Goal: Communication & Community: Answer question/provide support

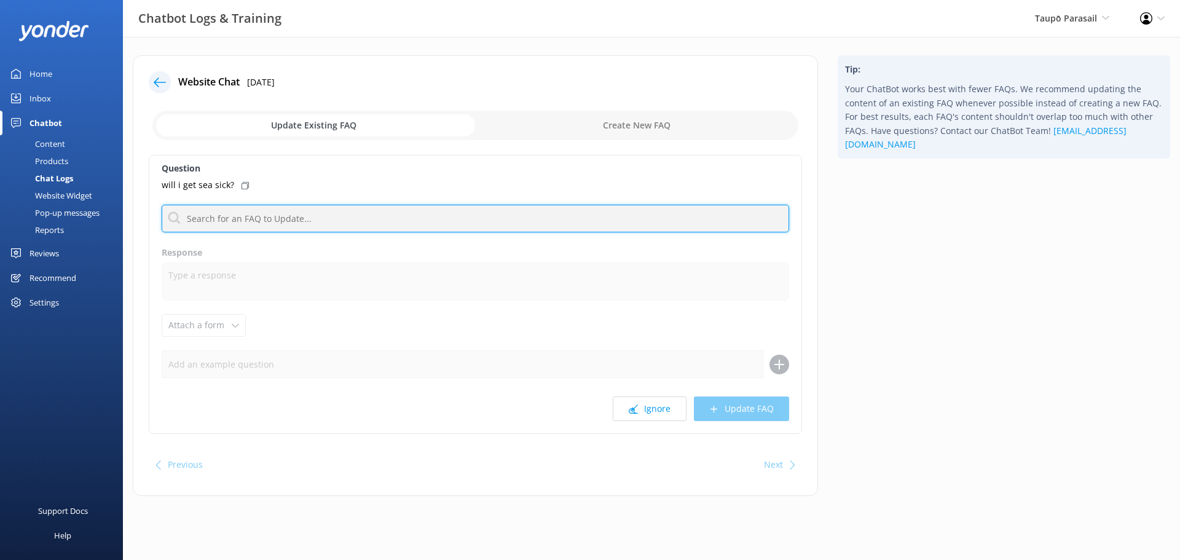
click at [500, 222] on input "text" at bounding box center [475, 219] width 627 height 28
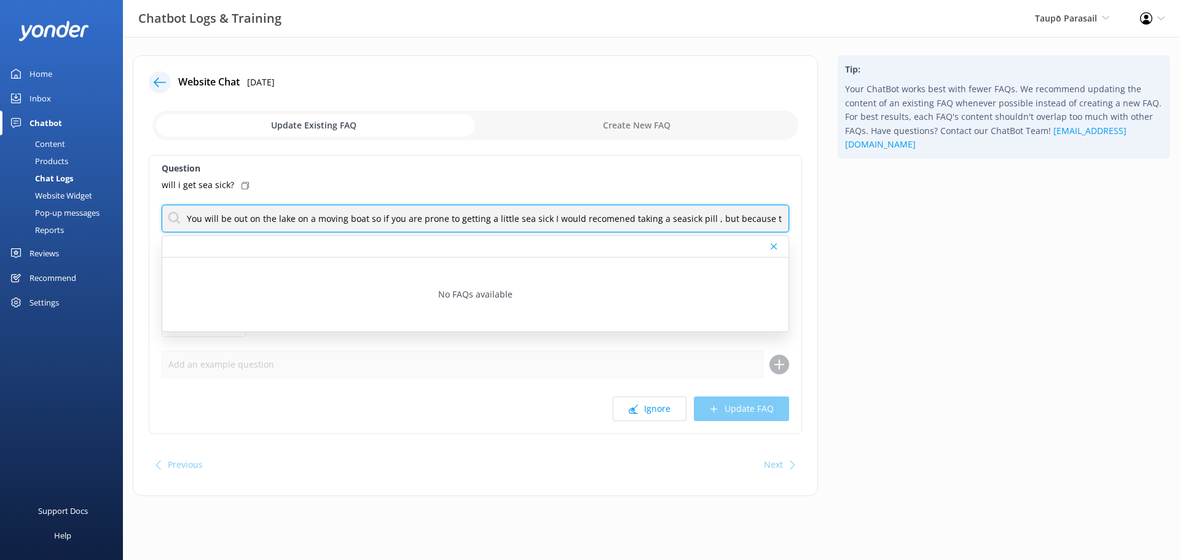
click at [600, 218] on input "You will be out on the lake on a moving boat so if you are prone to getting a l…" at bounding box center [475, 219] width 627 height 28
click at [624, 217] on input "You will be out on the lake on a moving boat so if you are prone to getting a l…" at bounding box center [475, 219] width 627 height 28
drag, startPoint x: 624, startPoint y: 218, endPoint x: 577, endPoint y: 219, distance: 46.7
click at [577, 219] on input "You will be out on the lake on a moving boat so if you are prone to getting a l…" at bounding box center [475, 219] width 627 height 28
type input "You will be out on the lake on a moving boat so if you are prone to getting a l…"
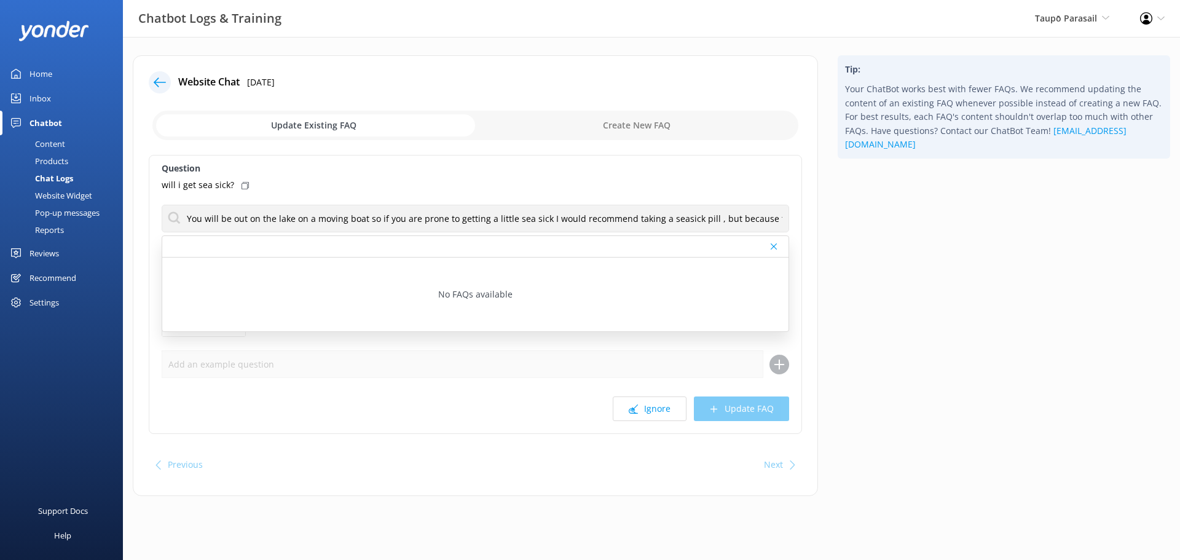
click at [360, 279] on div "No FAQs available" at bounding box center [475, 294] width 626 height 74
click at [733, 407] on div "Ignore Update FAQ" at bounding box center [475, 408] width 627 height 25
click at [722, 181] on div "will i get sea sick?" at bounding box center [475, 185] width 627 height 14
click at [723, 405] on div "Ignore Update FAQ" at bounding box center [475, 408] width 627 height 25
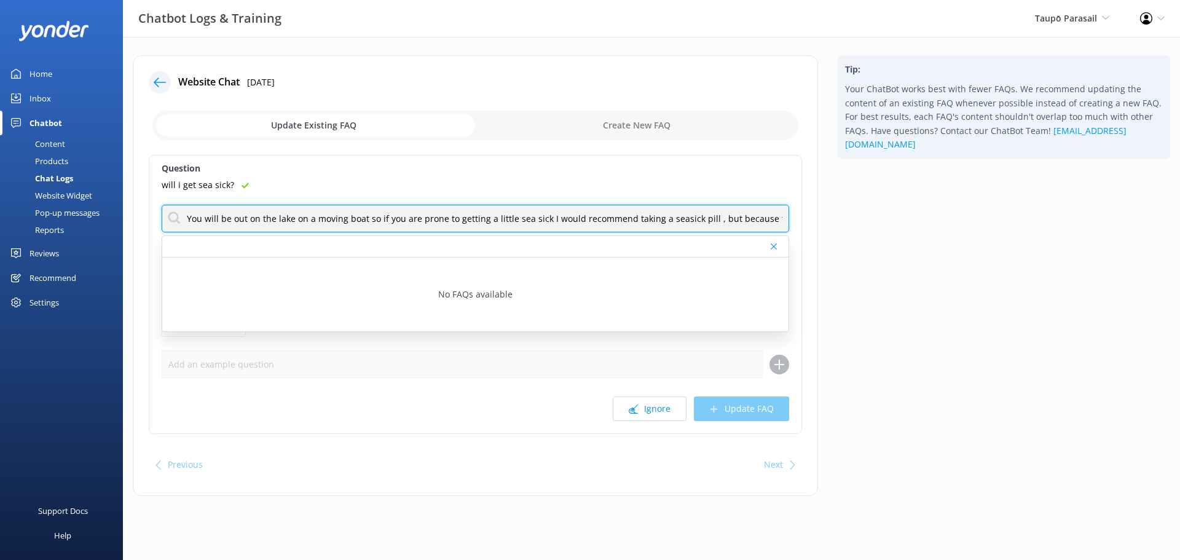
click at [746, 216] on input "You will be out on the lake on a moving boat so if you are prone to getting a l…" at bounding box center [475, 219] width 627 height 28
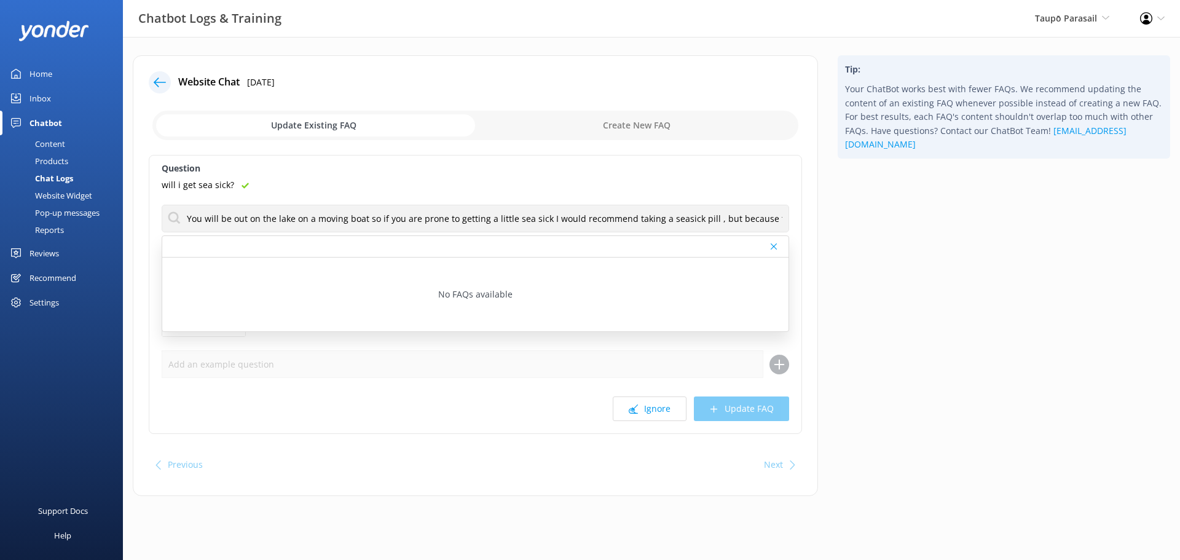
click at [718, 404] on div "Ignore Update FAQ" at bounding box center [475, 408] width 627 height 25
click at [307, 126] on input "checkbox" at bounding box center [475, 125] width 646 height 29
checkbox input "true"
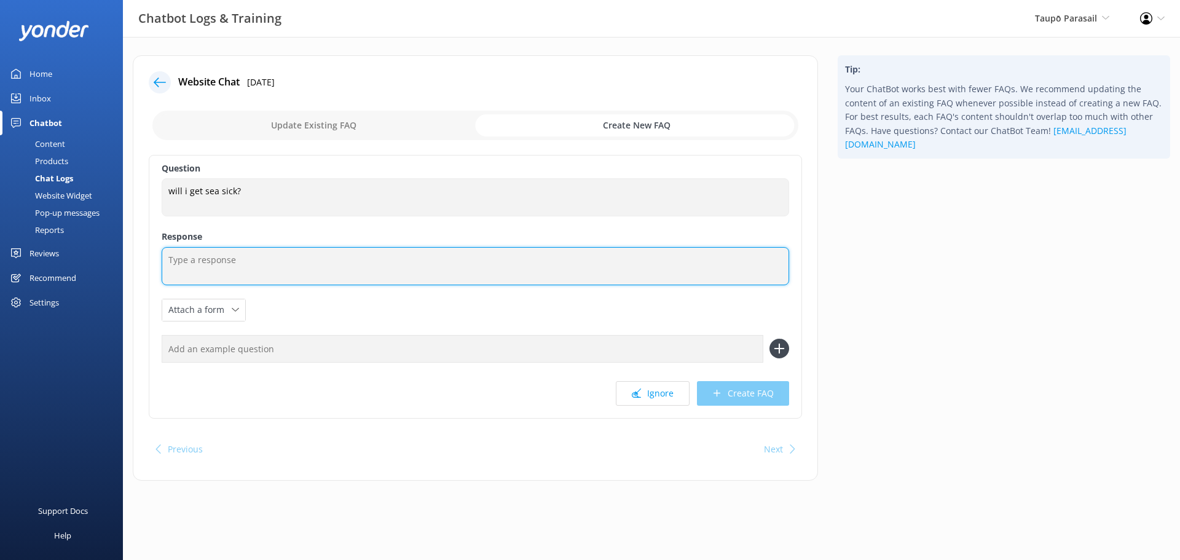
click at [251, 260] on textarea at bounding box center [475, 266] width 627 height 38
type textarea "b"
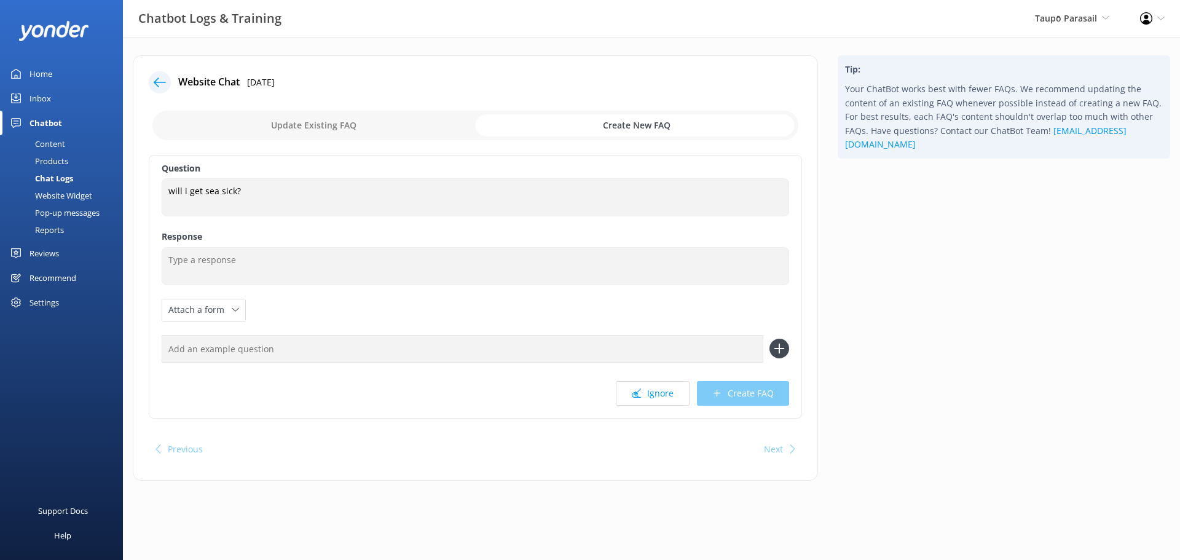
click at [160, 75] on div at bounding box center [160, 82] width 22 height 22
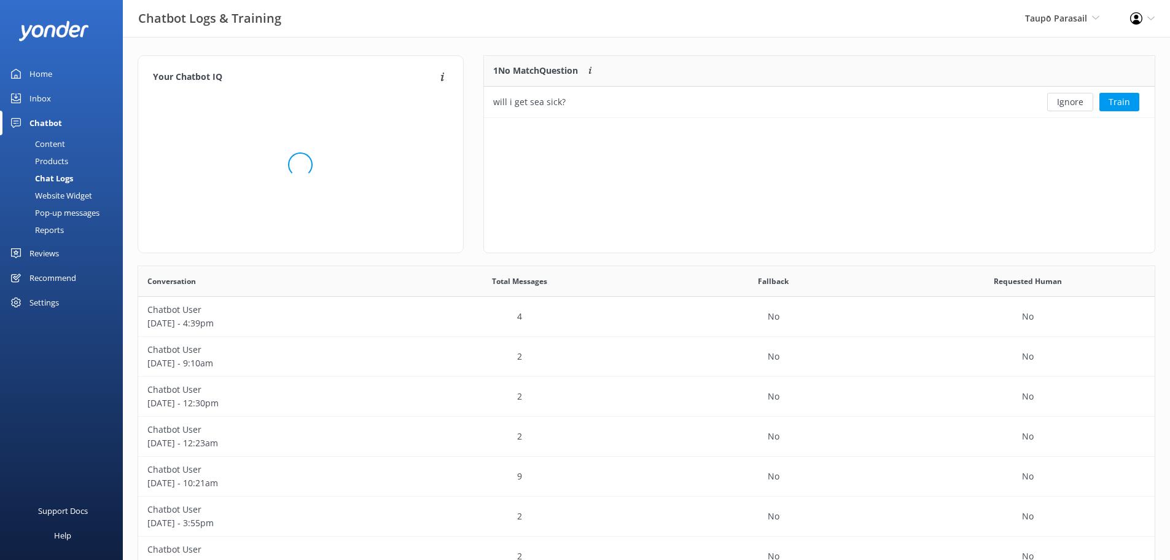
scroll to position [53, 662]
click at [42, 94] on div "Inbox" at bounding box center [40, 98] width 22 height 25
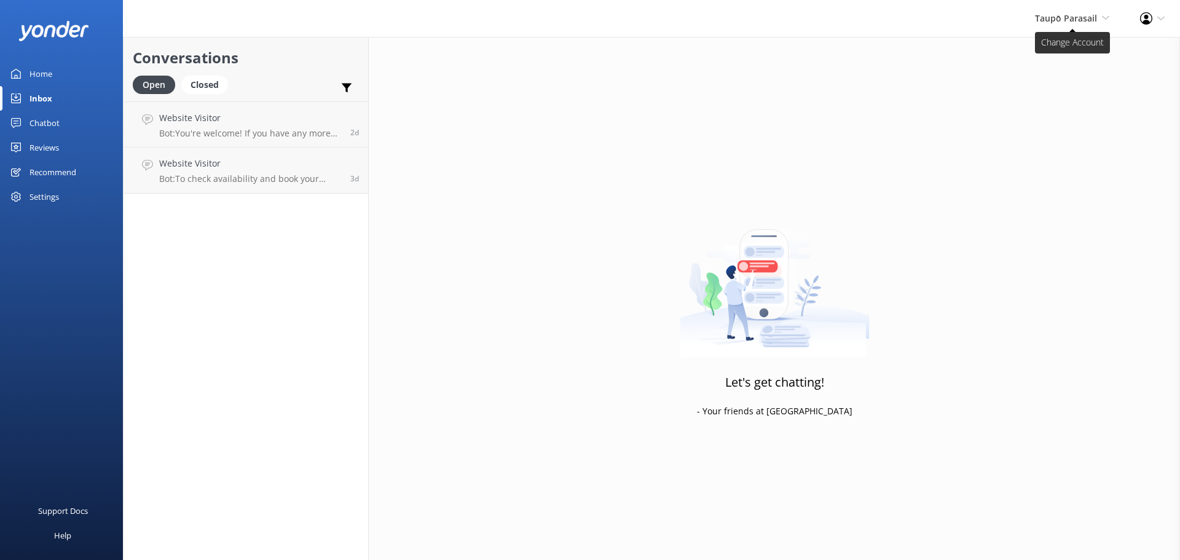
click at [1080, 22] on span "Taupō Parasail" at bounding box center [1066, 18] width 62 height 12
click at [1062, 57] on link "[PERSON_NAME] Outdoors" at bounding box center [1063, 52] width 123 height 29
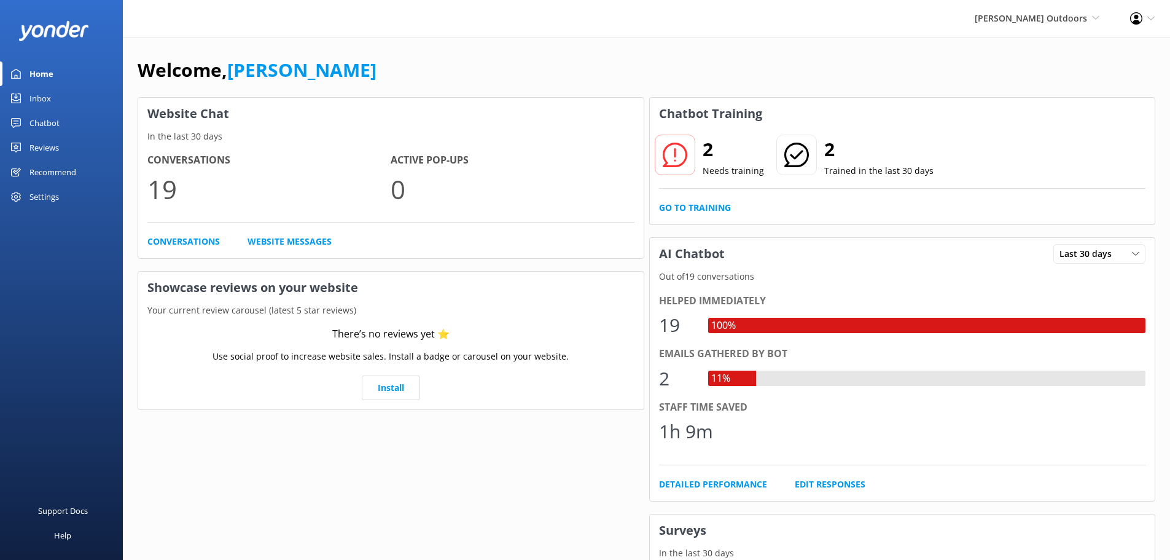
click at [48, 120] on div "Chatbot" at bounding box center [44, 123] width 30 height 25
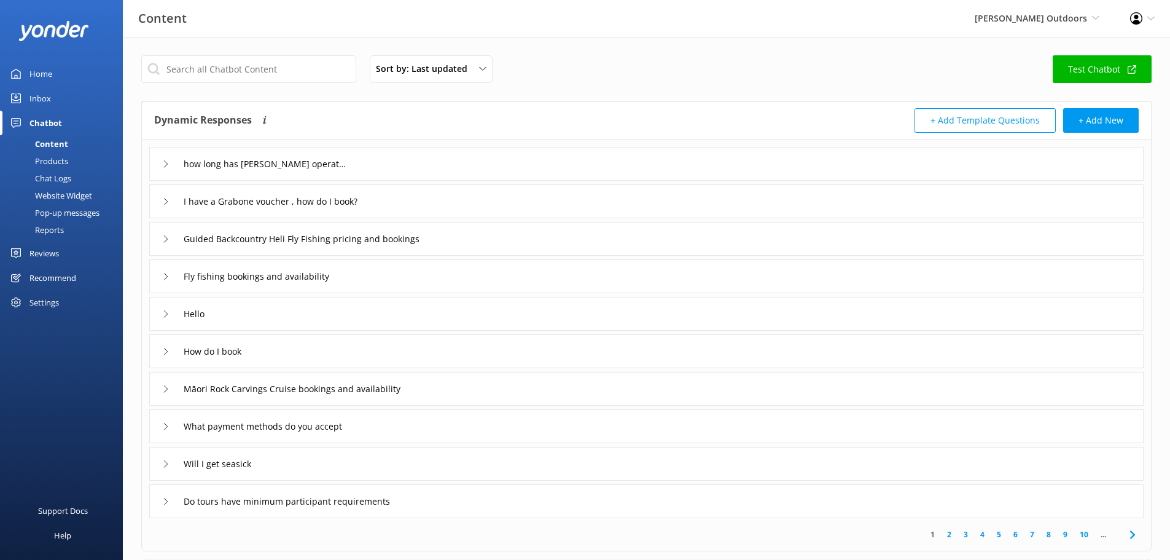
click at [49, 173] on div "Chat Logs" at bounding box center [39, 178] width 64 height 17
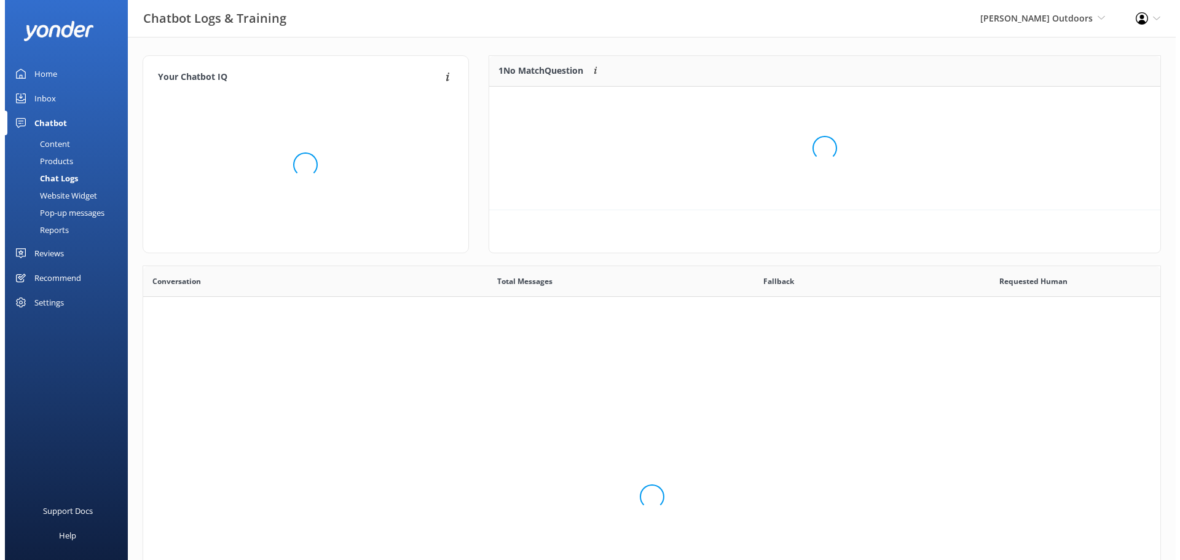
scroll to position [84, 662]
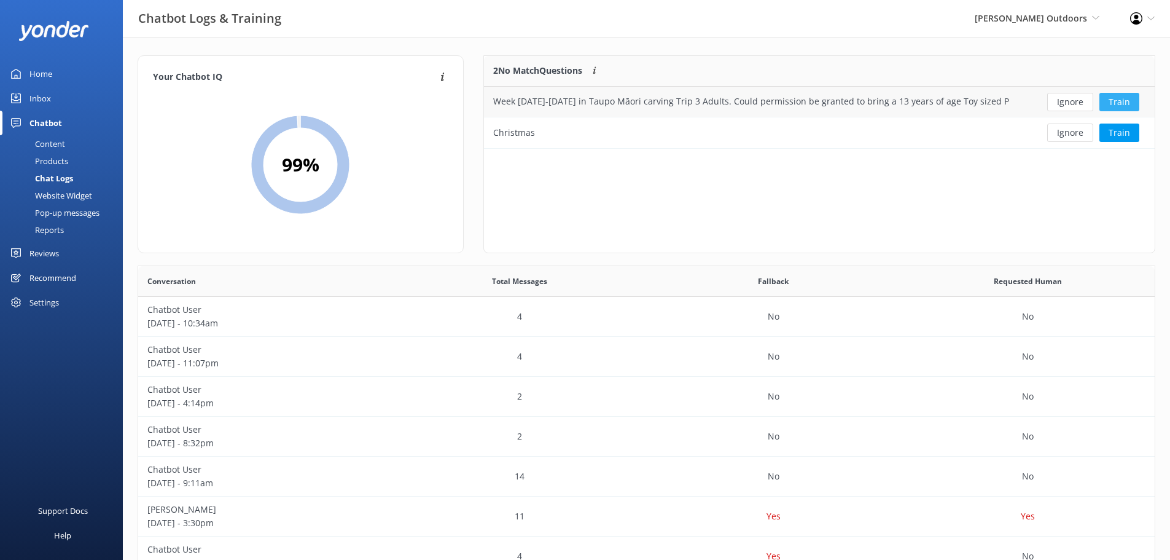
click at [1116, 97] on button "Train" at bounding box center [1120, 102] width 40 height 18
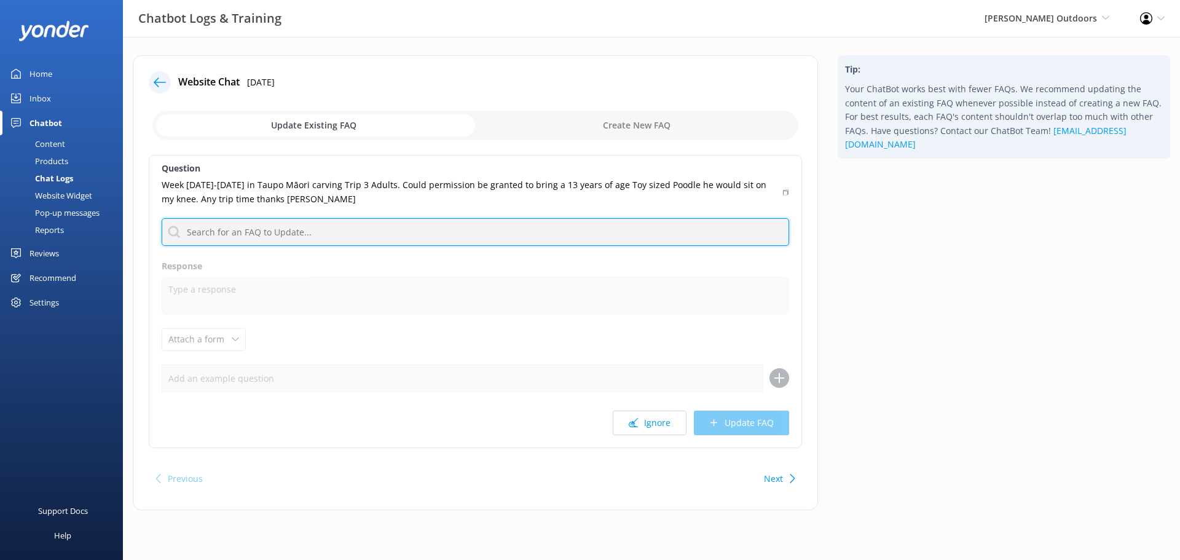
click at [497, 237] on input "text" at bounding box center [475, 232] width 627 height 28
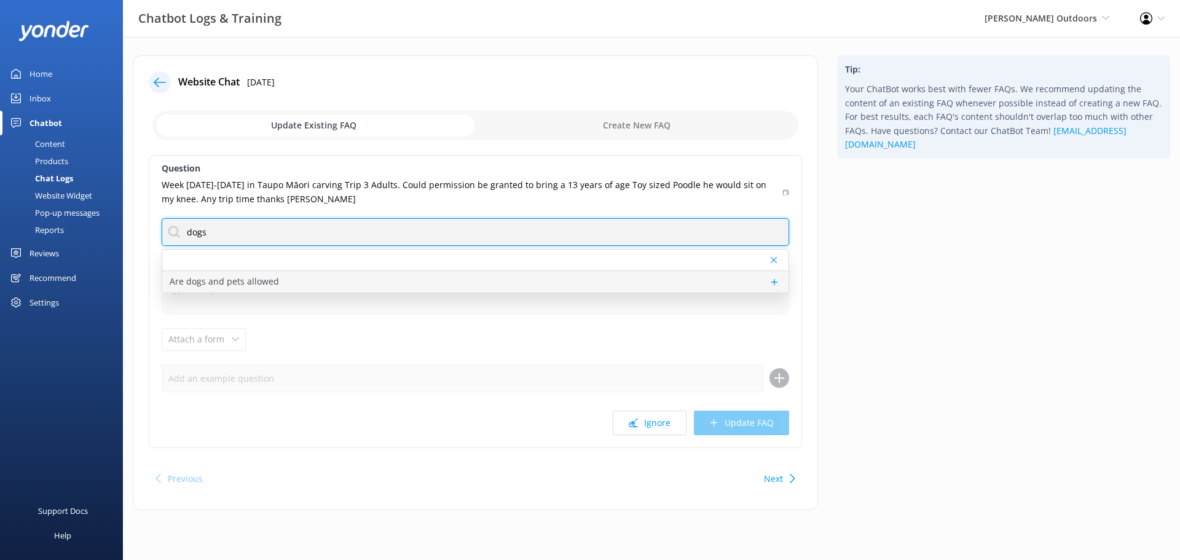
type input "dogs"
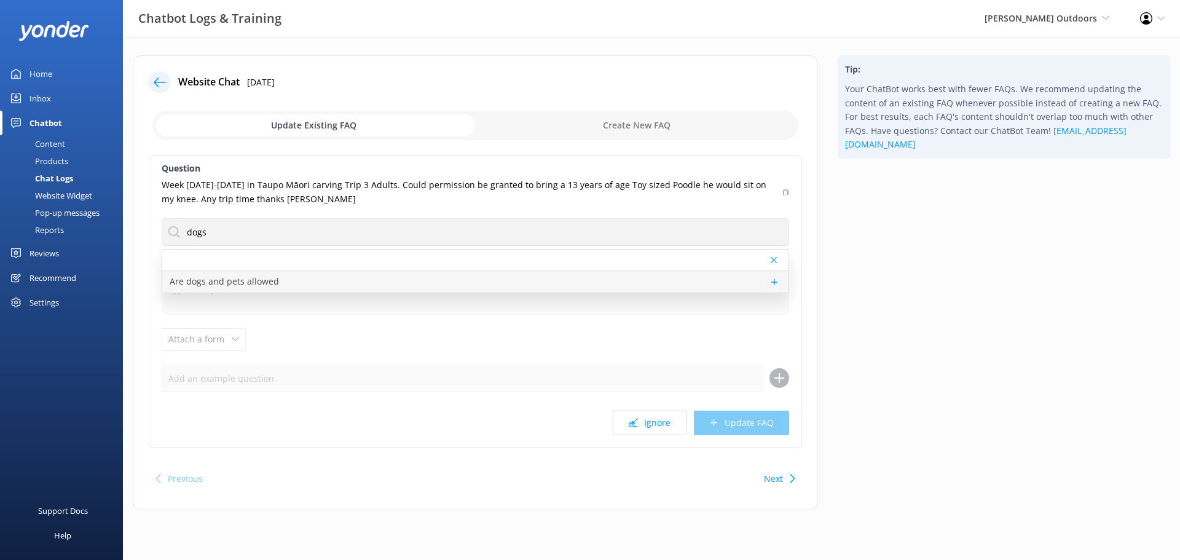
click at [474, 276] on div "Are dogs and pets allowed" at bounding box center [475, 282] width 626 height 22
type textarea "Sorry, pets are not permitted on our cruises."
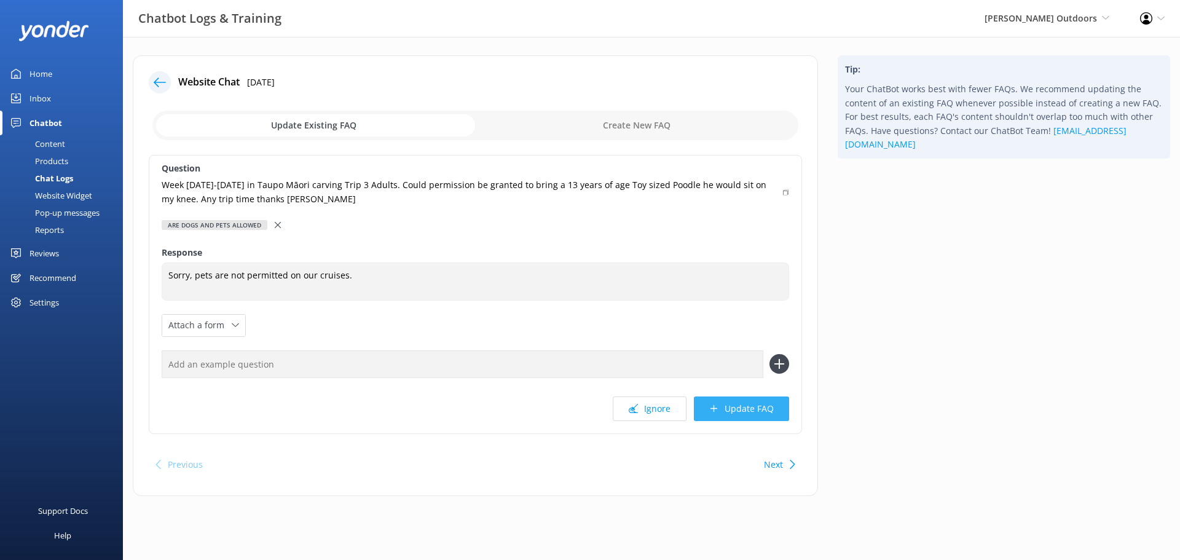
click at [728, 405] on button "Update FAQ" at bounding box center [741, 408] width 95 height 25
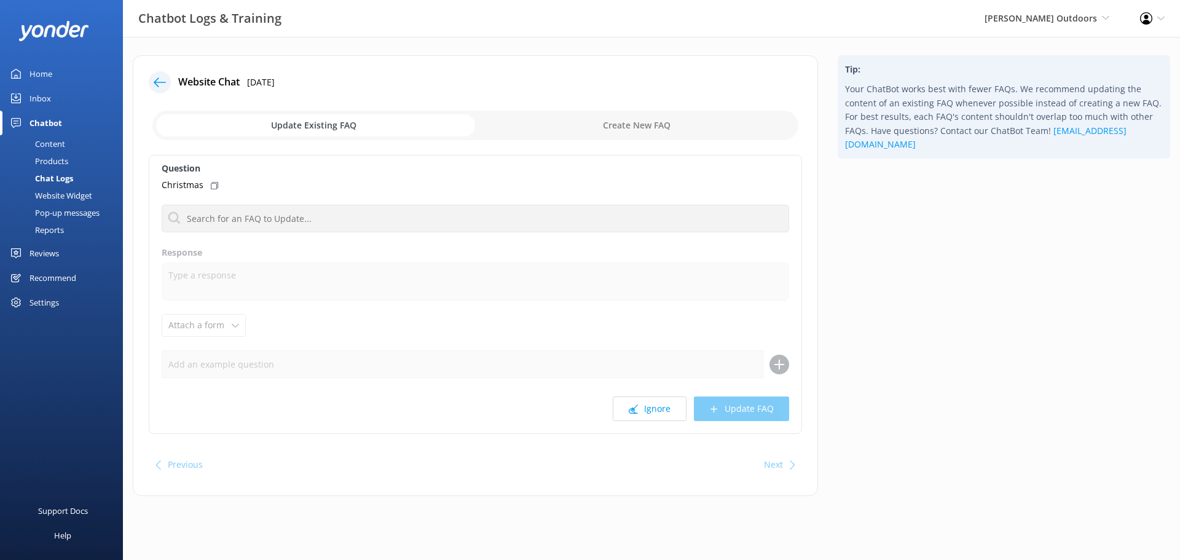
click at [39, 93] on div "Inbox" at bounding box center [40, 98] width 22 height 25
